Goal: Navigation & Orientation: Find specific page/section

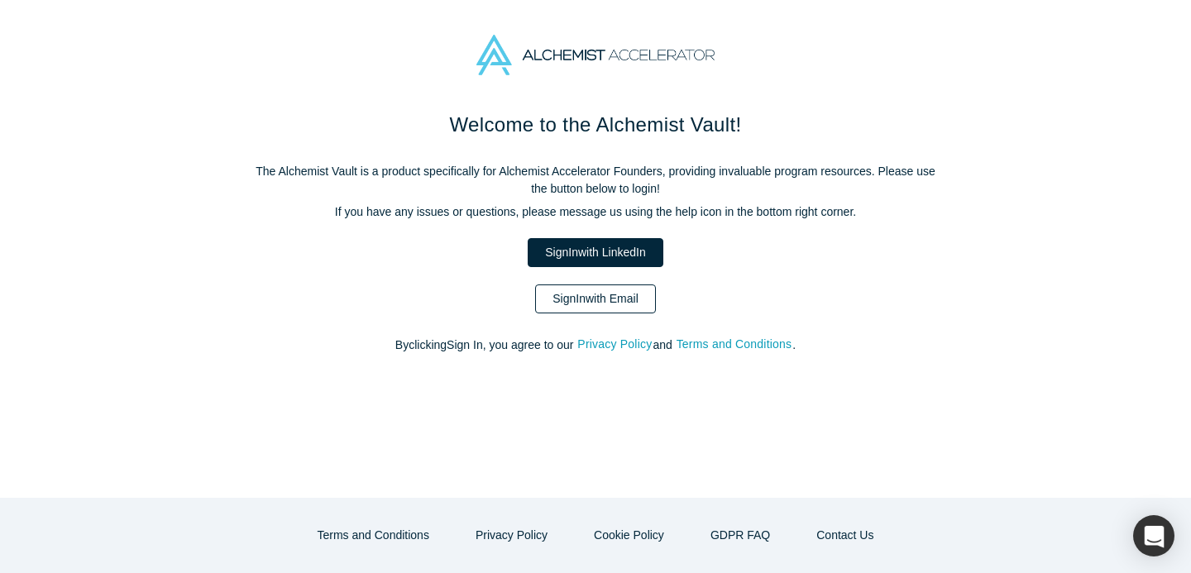
click at [610, 294] on link "Sign In with Email" at bounding box center [595, 299] width 121 height 29
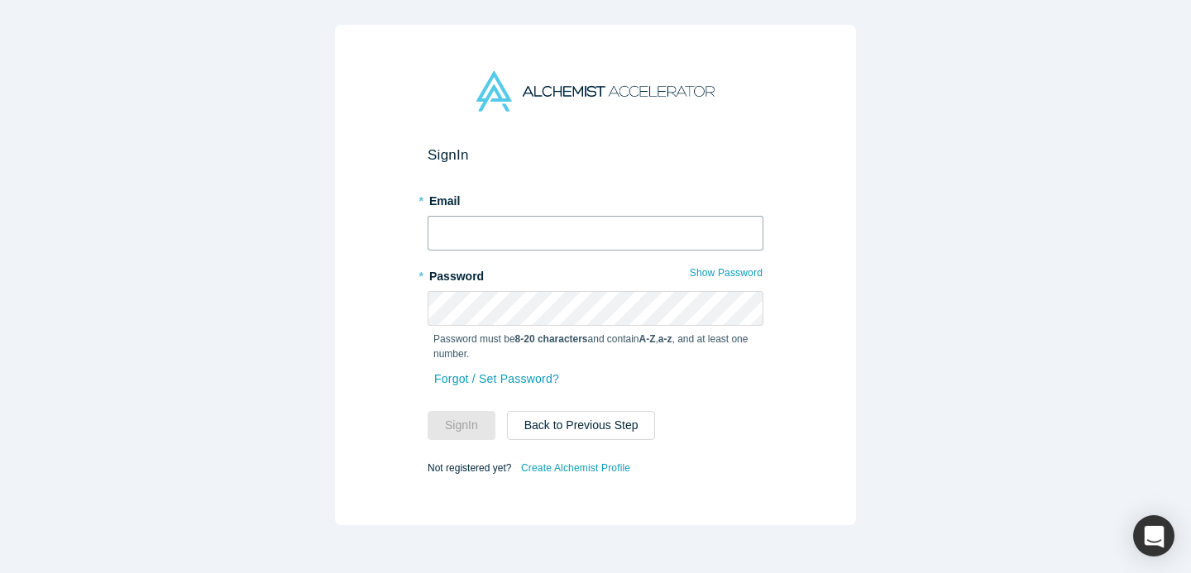
type input "[PERSON_NAME][EMAIL_ADDRESS][DOMAIN_NAME]"
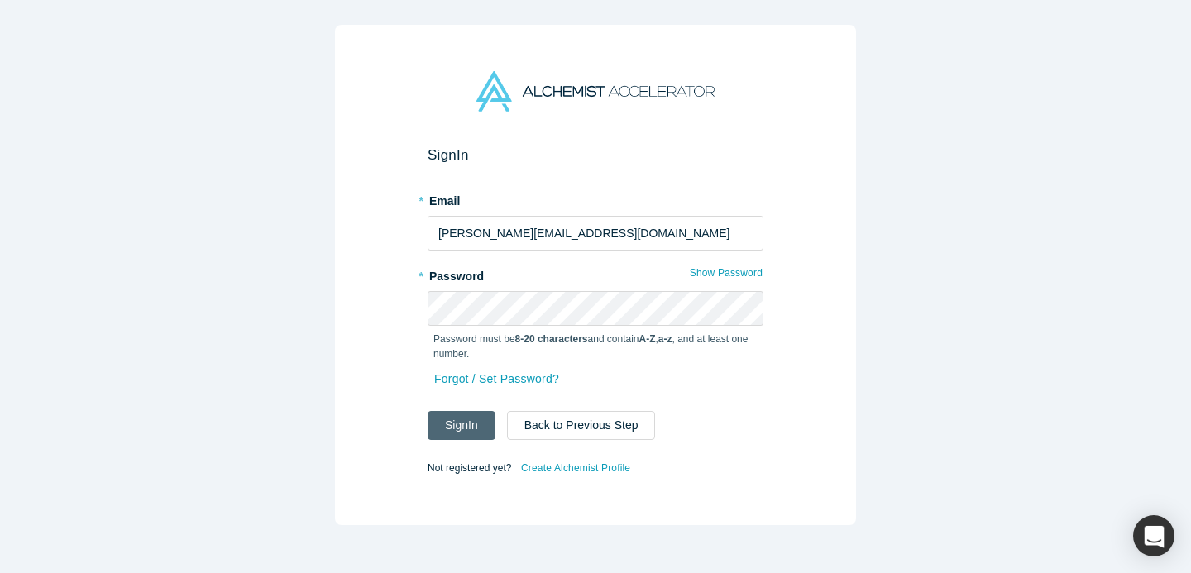
click at [472, 438] on button "Sign In" at bounding box center [462, 425] width 68 height 29
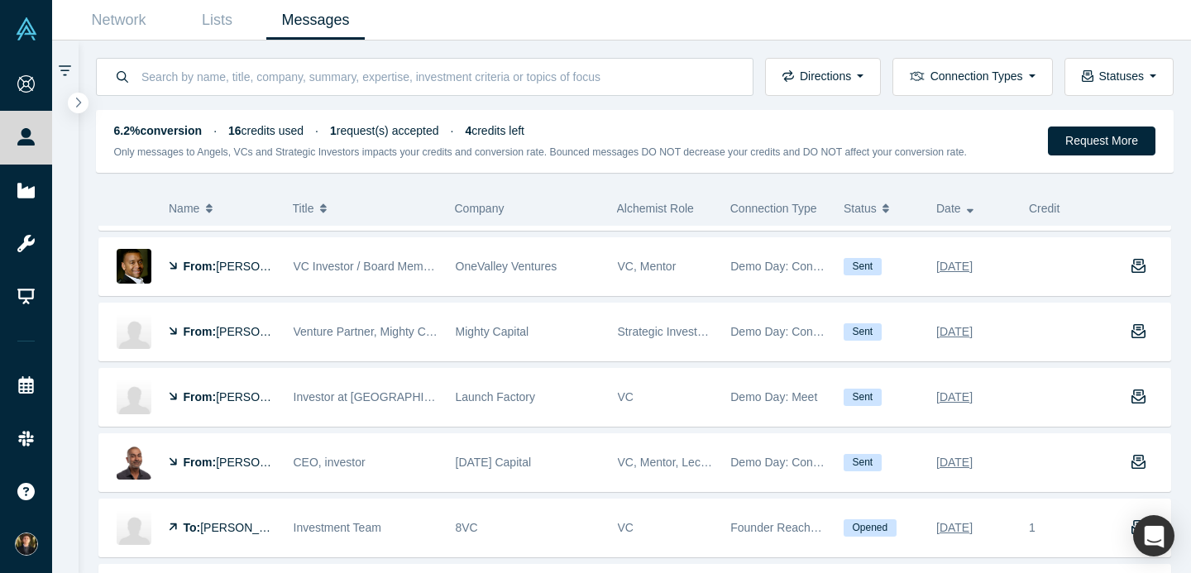
scroll to position [987, 0]
